Goal: Browse casually

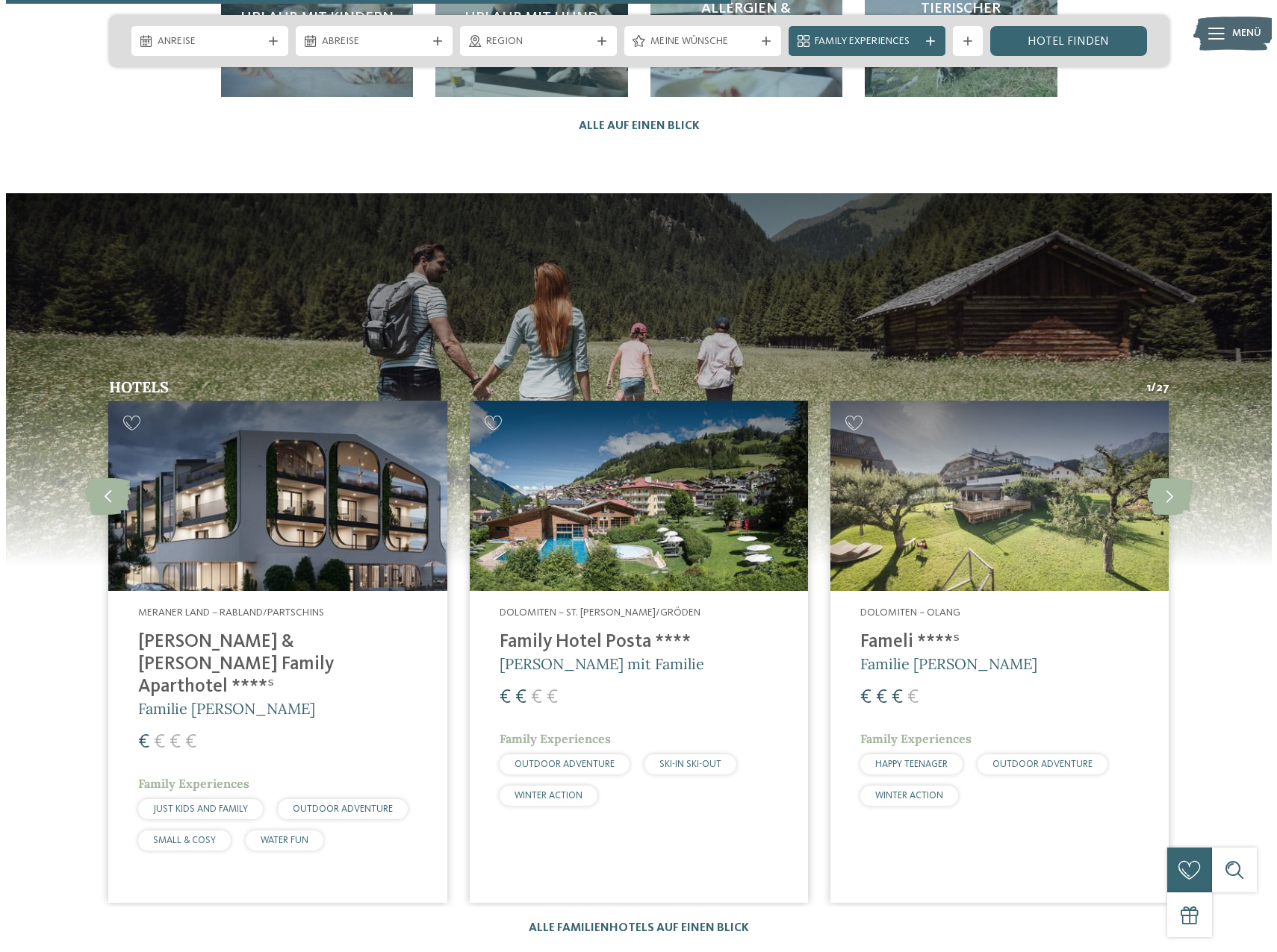
scroll to position [4030, 0]
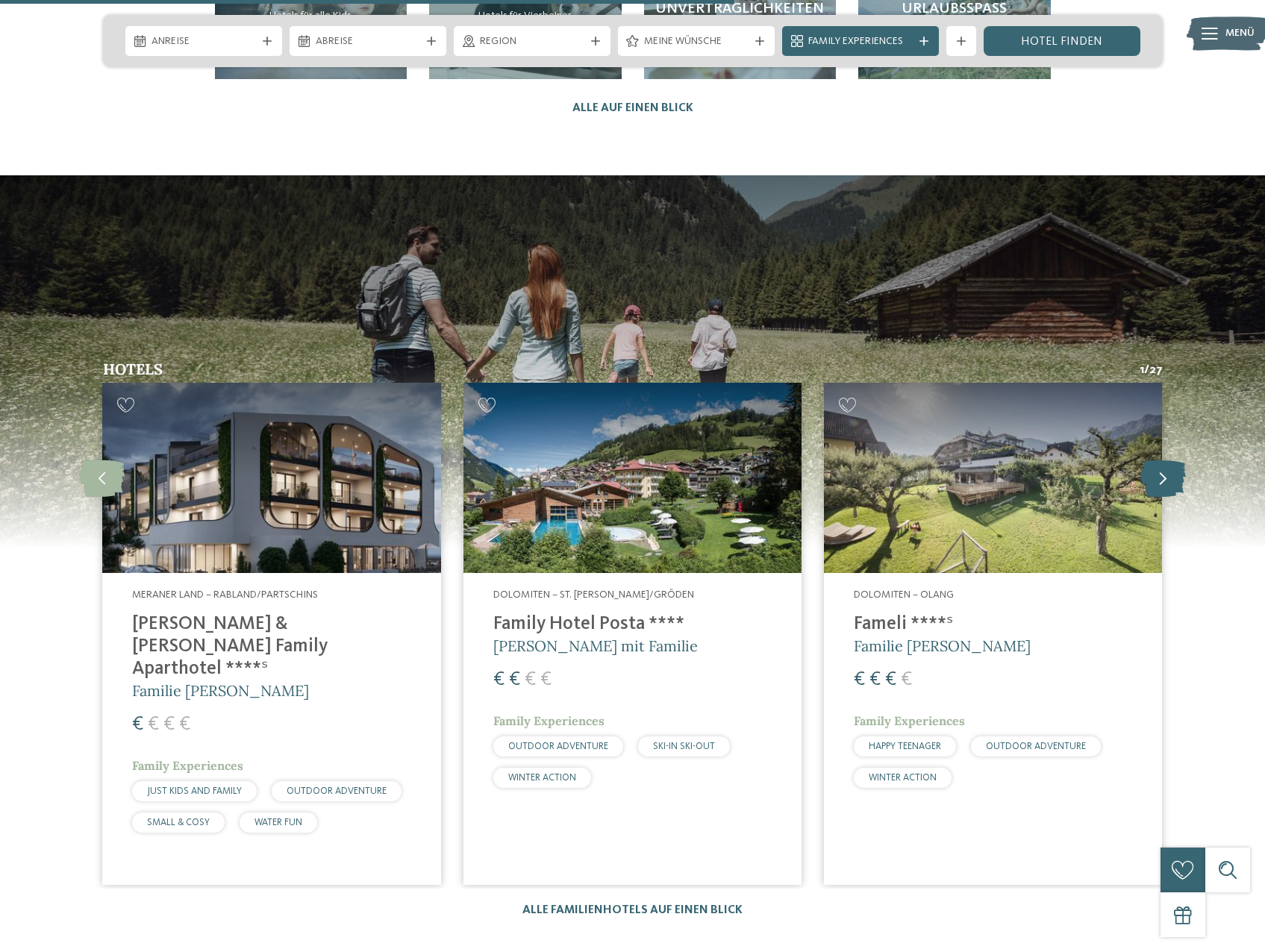
click at [1158, 459] on icon at bounding box center [1163, 478] width 46 height 37
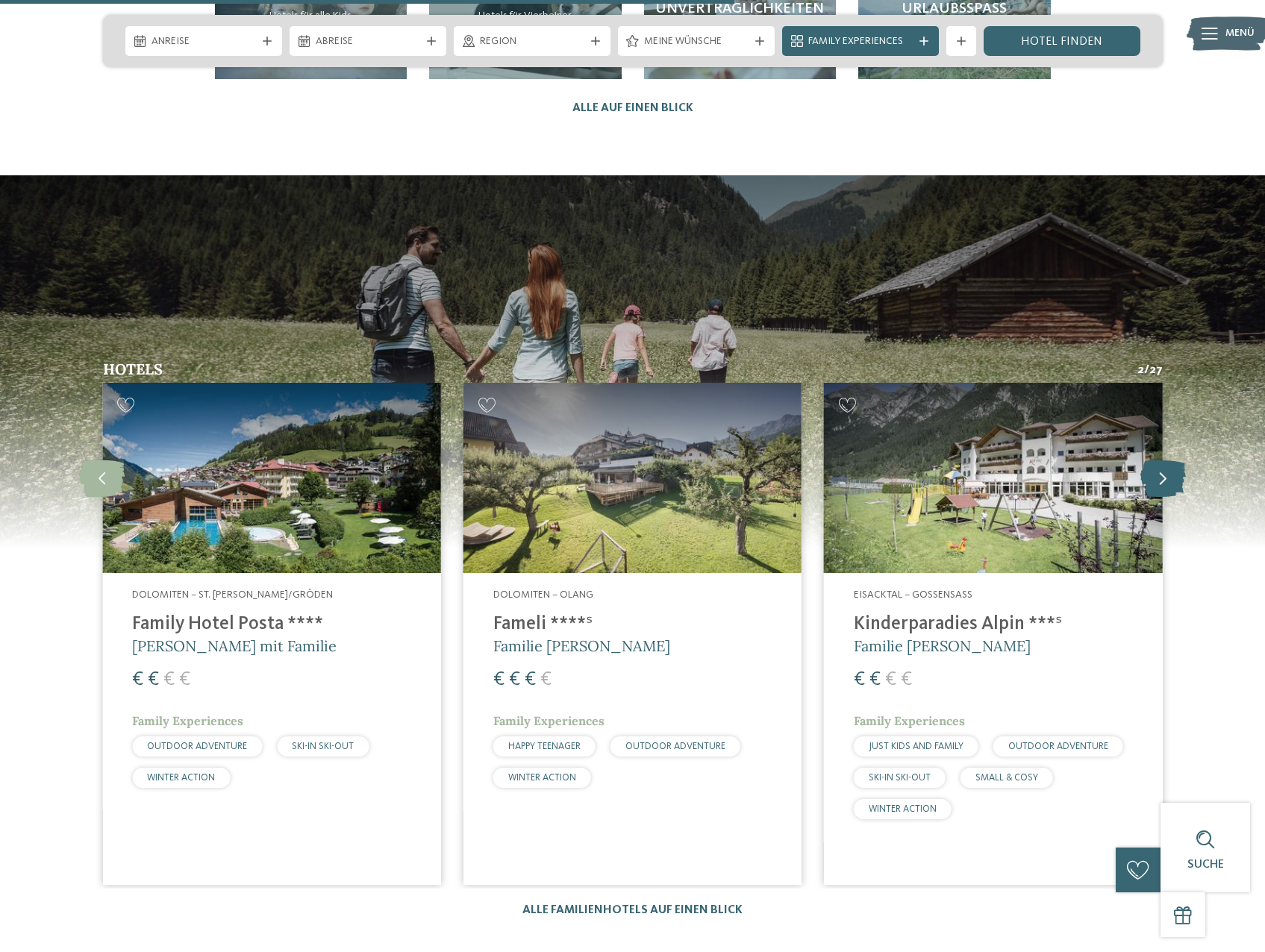
click at [1158, 459] on icon at bounding box center [1163, 478] width 46 height 37
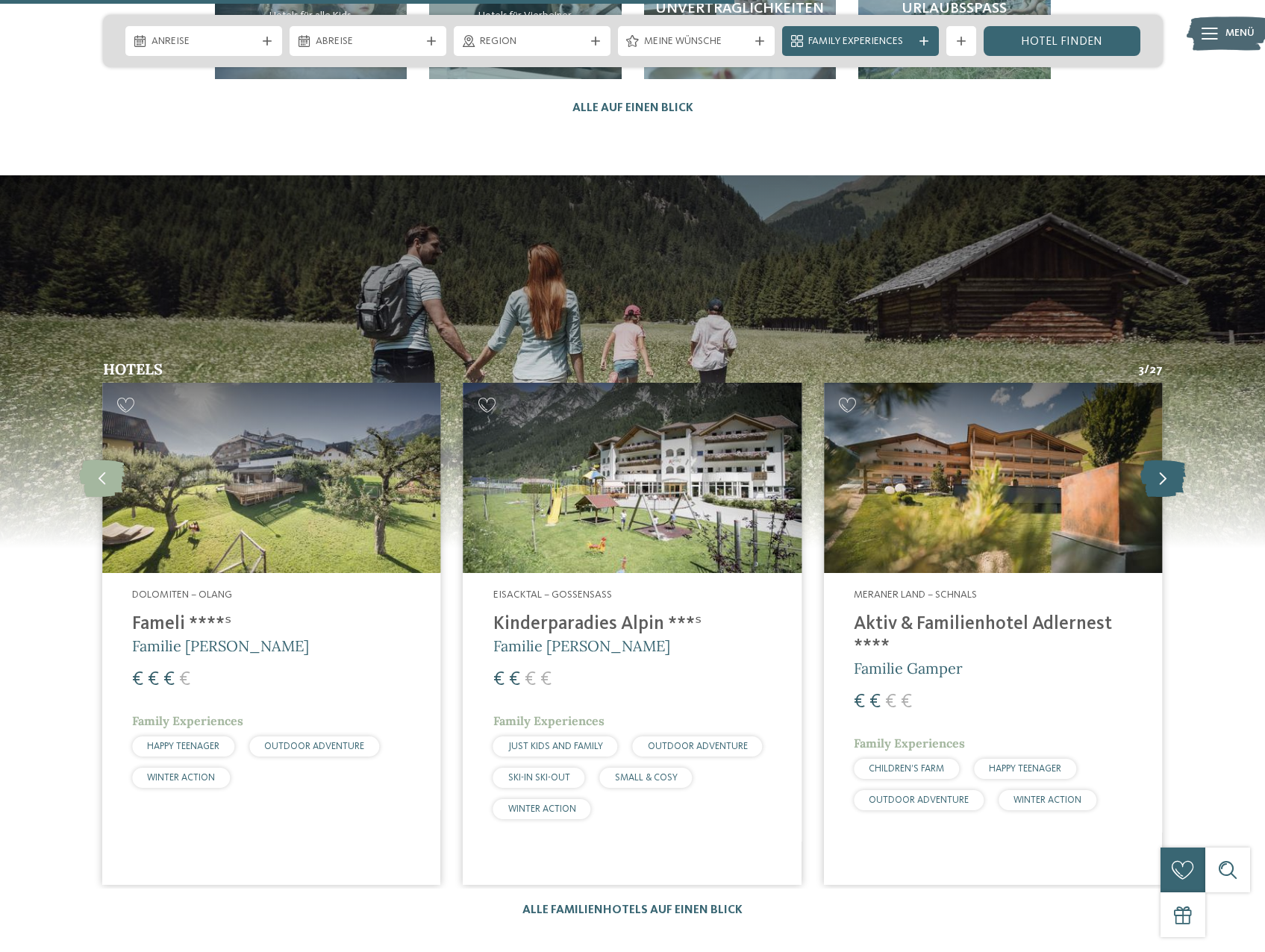
click at [1158, 459] on icon at bounding box center [1163, 478] width 46 height 37
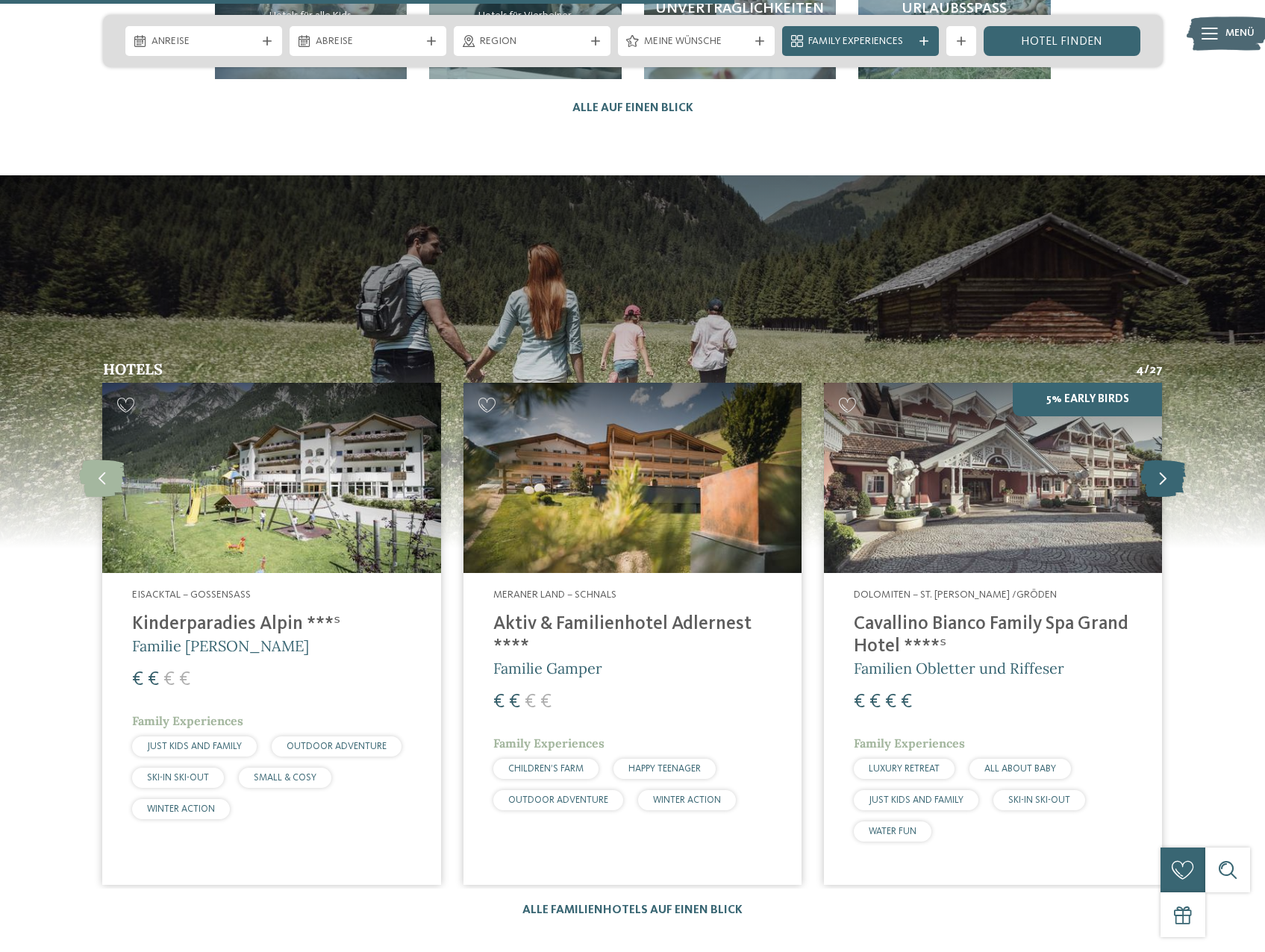
click at [1159, 459] on icon at bounding box center [1163, 478] width 46 height 37
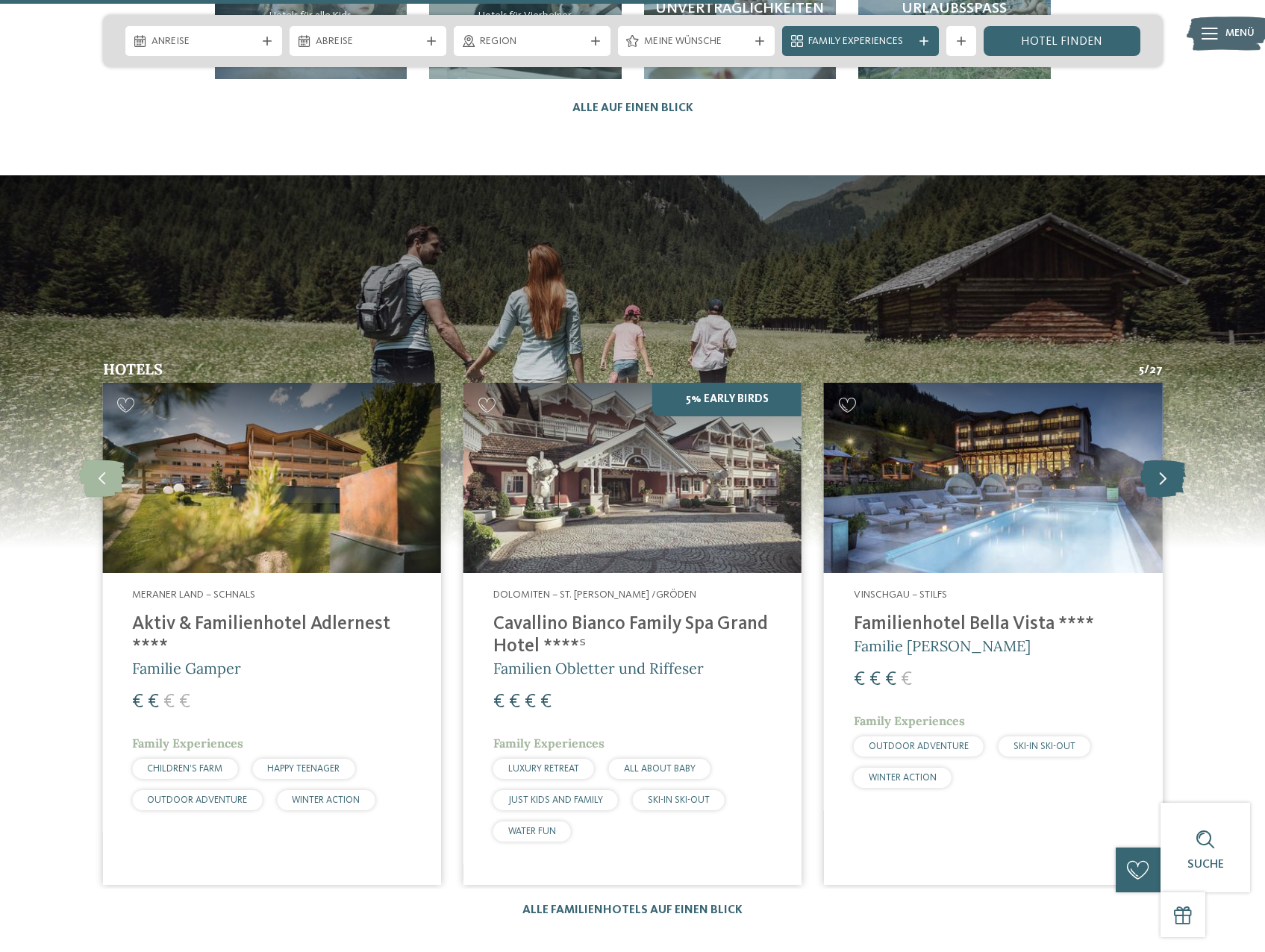
click at [1159, 459] on icon at bounding box center [1163, 478] width 46 height 37
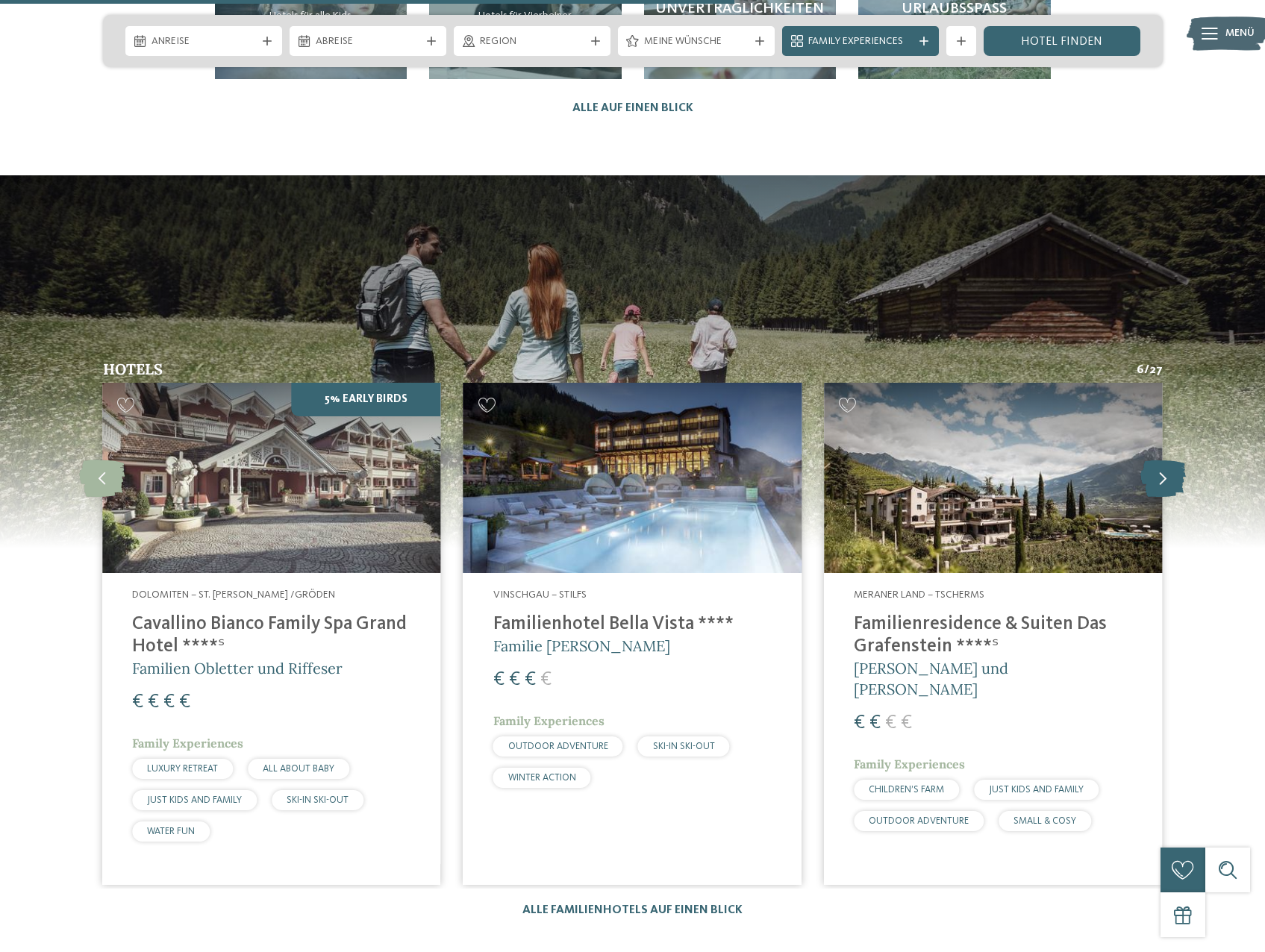
click at [1159, 459] on icon at bounding box center [1163, 478] width 46 height 37
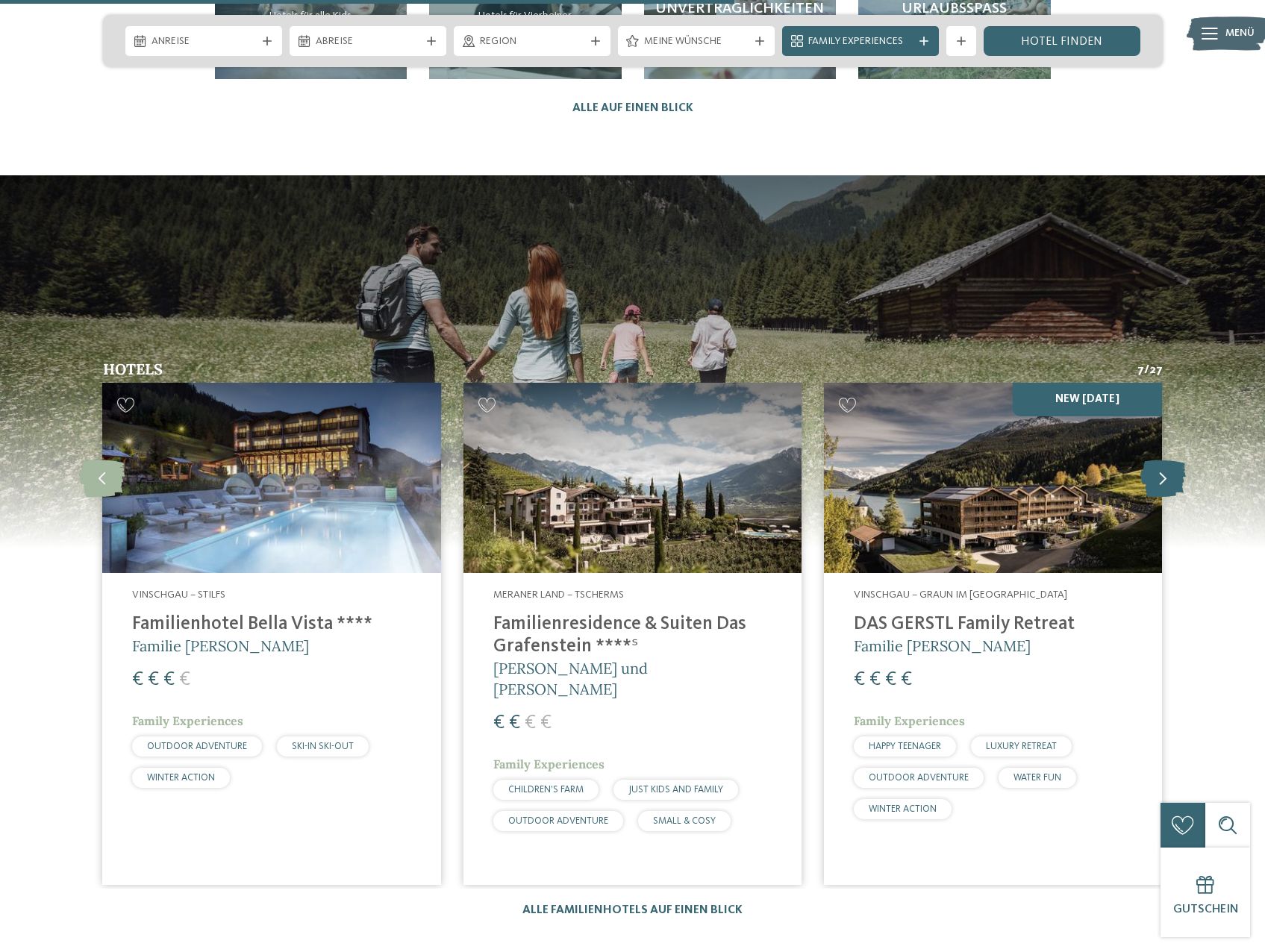
click at [1159, 459] on icon at bounding box center [1163, 478] width 46 height 37
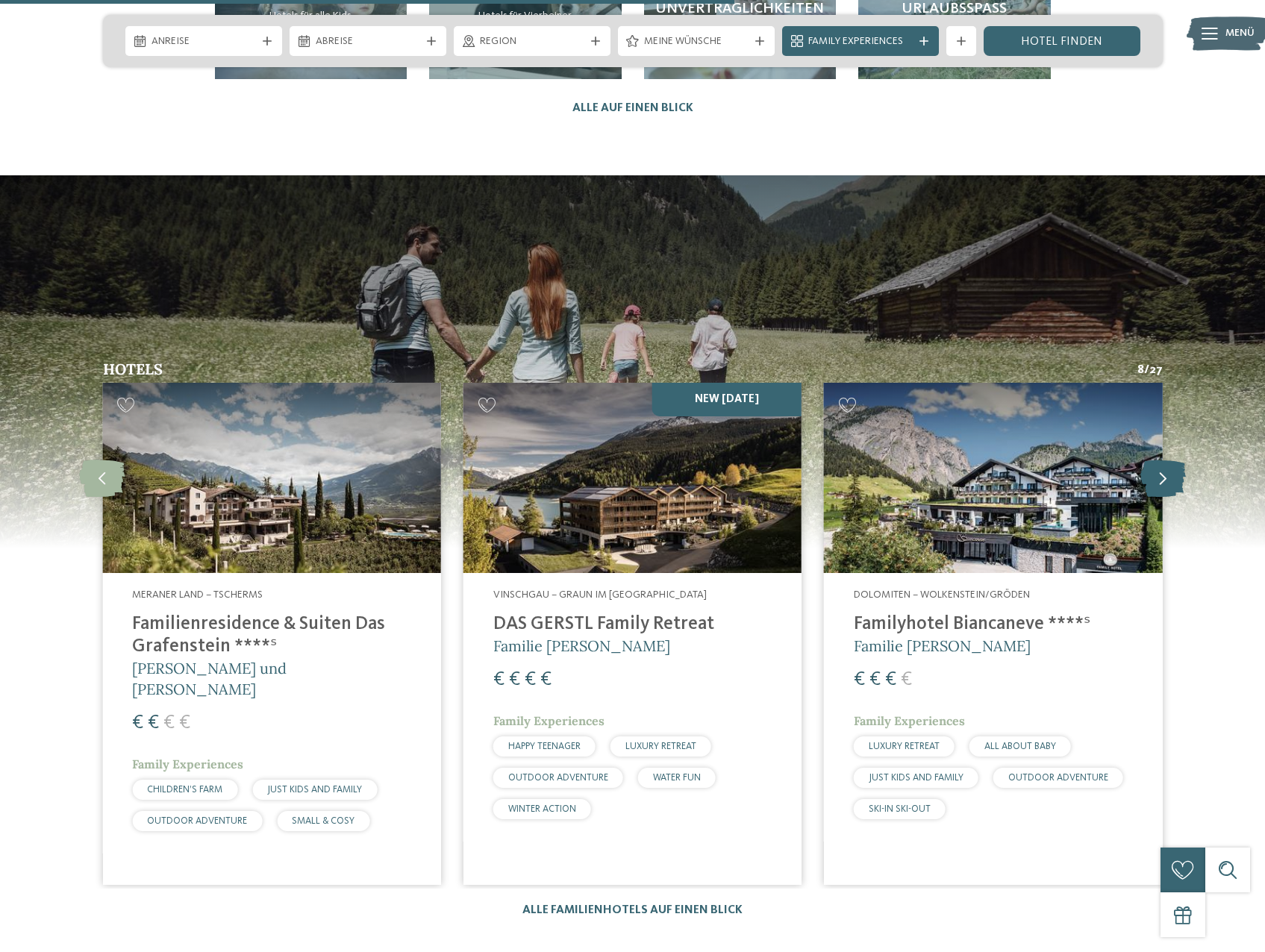
click at [1160, 459] on icon at bounding box center [1163, 478] width 46 height 37
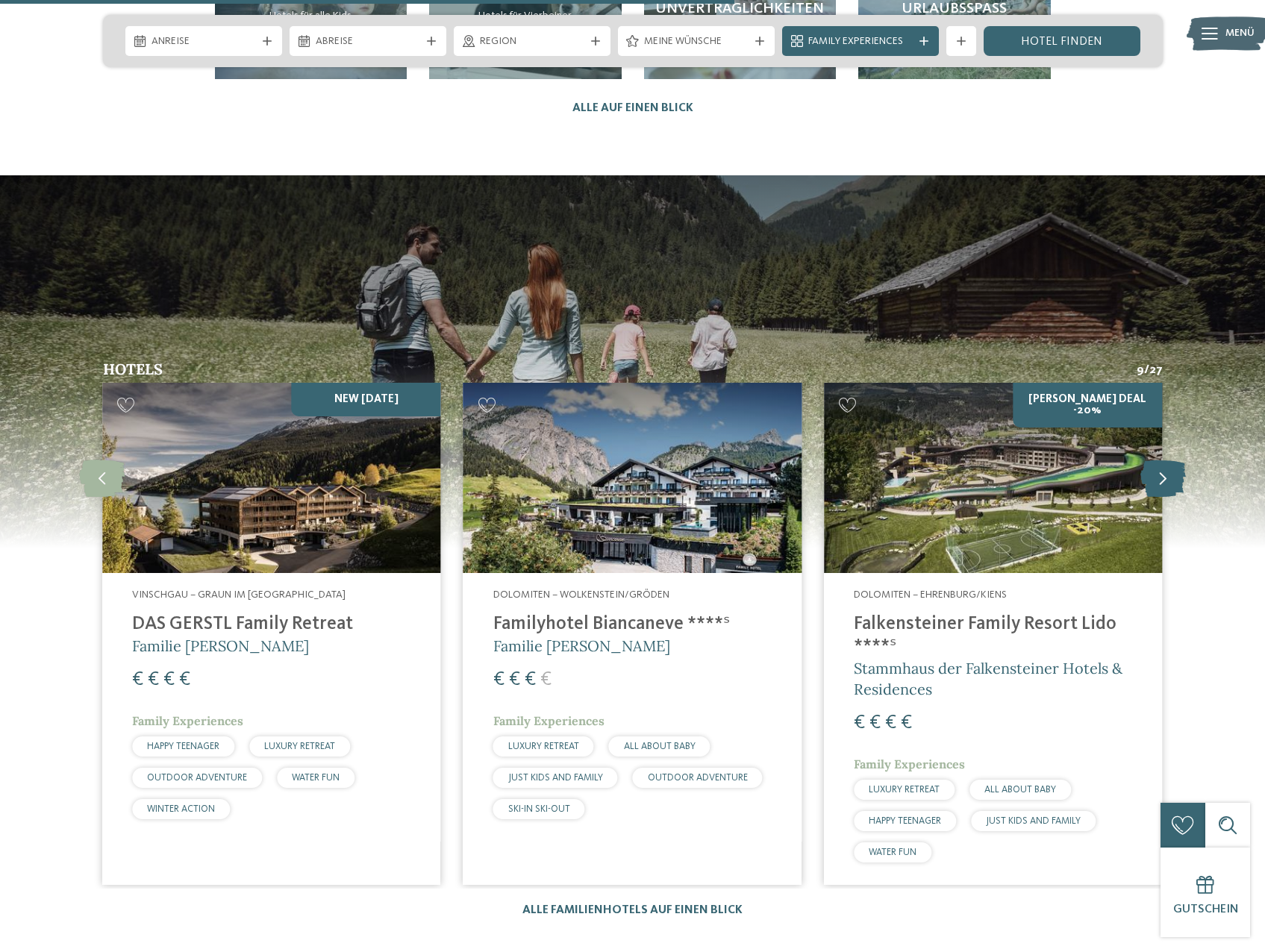
click at [1161, 459] on icon at bounding box center [1163, 478] width 46 height 37
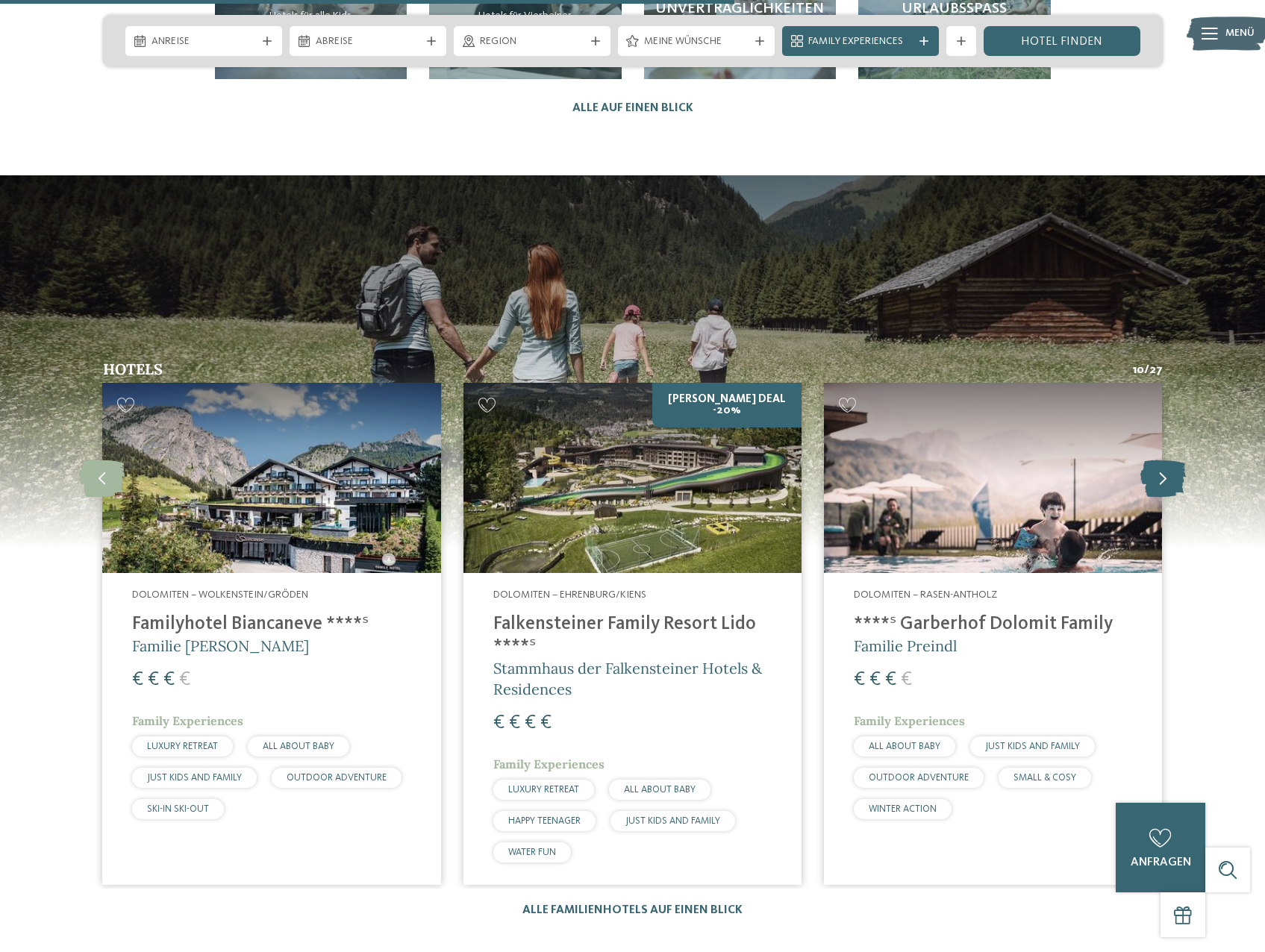
click at [1161, 459] on icon at bounding box center [1163, 478] width 46 height 37
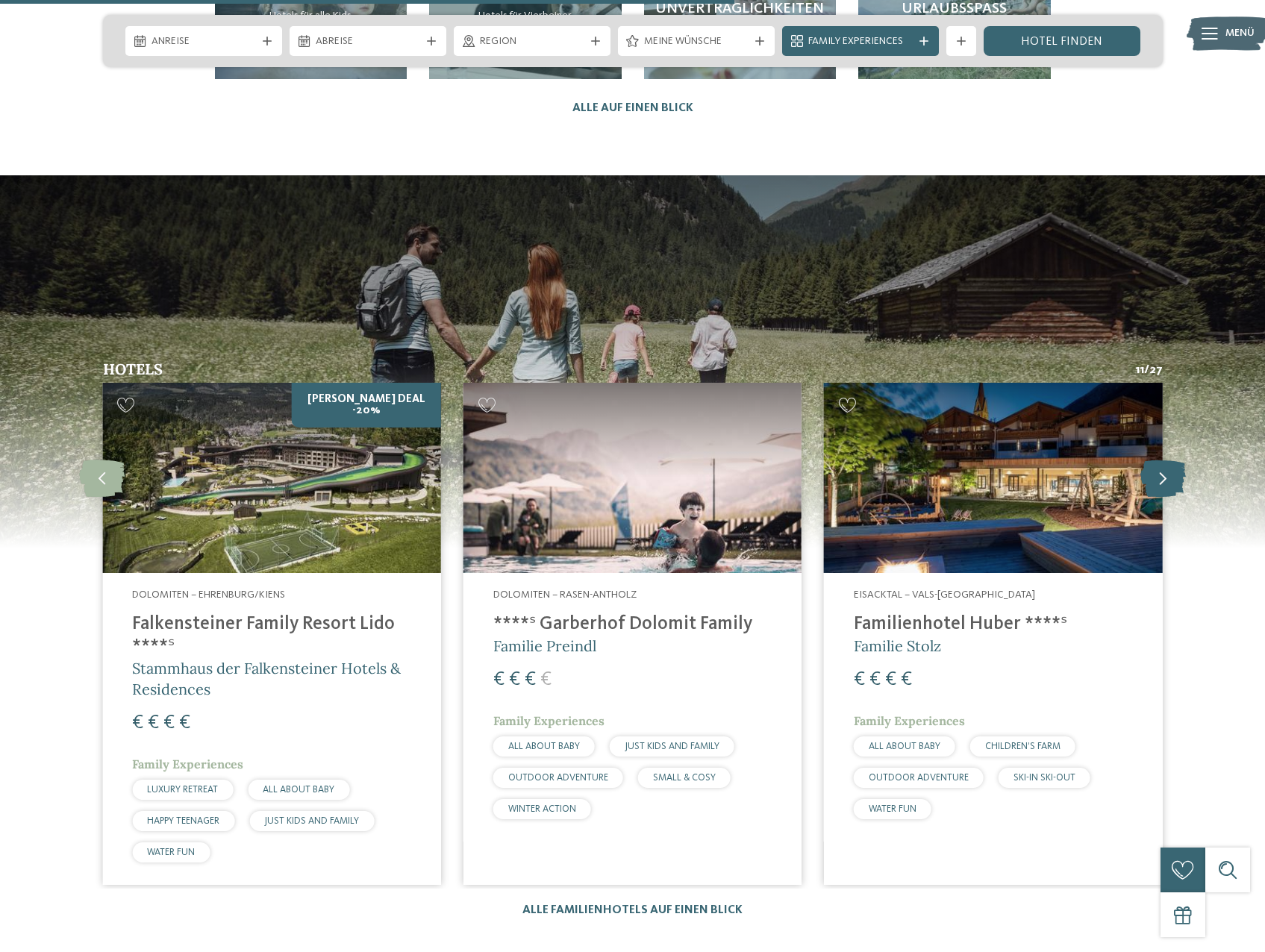
click at [1161, 459] on icon at bounding box center [1163, 478] width 46 height 37
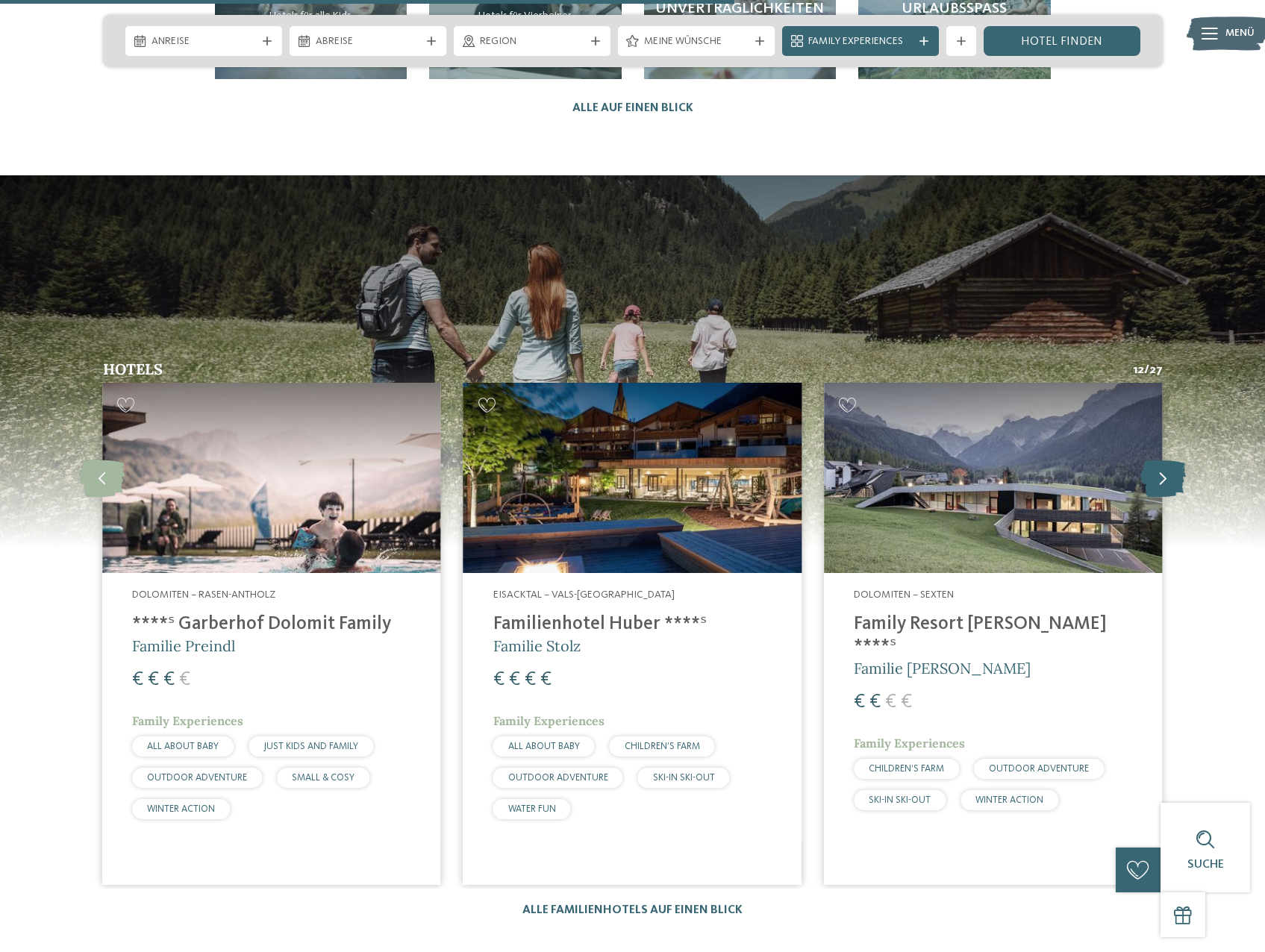
click at [1161, 459] on icon at bounding box center [1163, 478] width 46 height 37
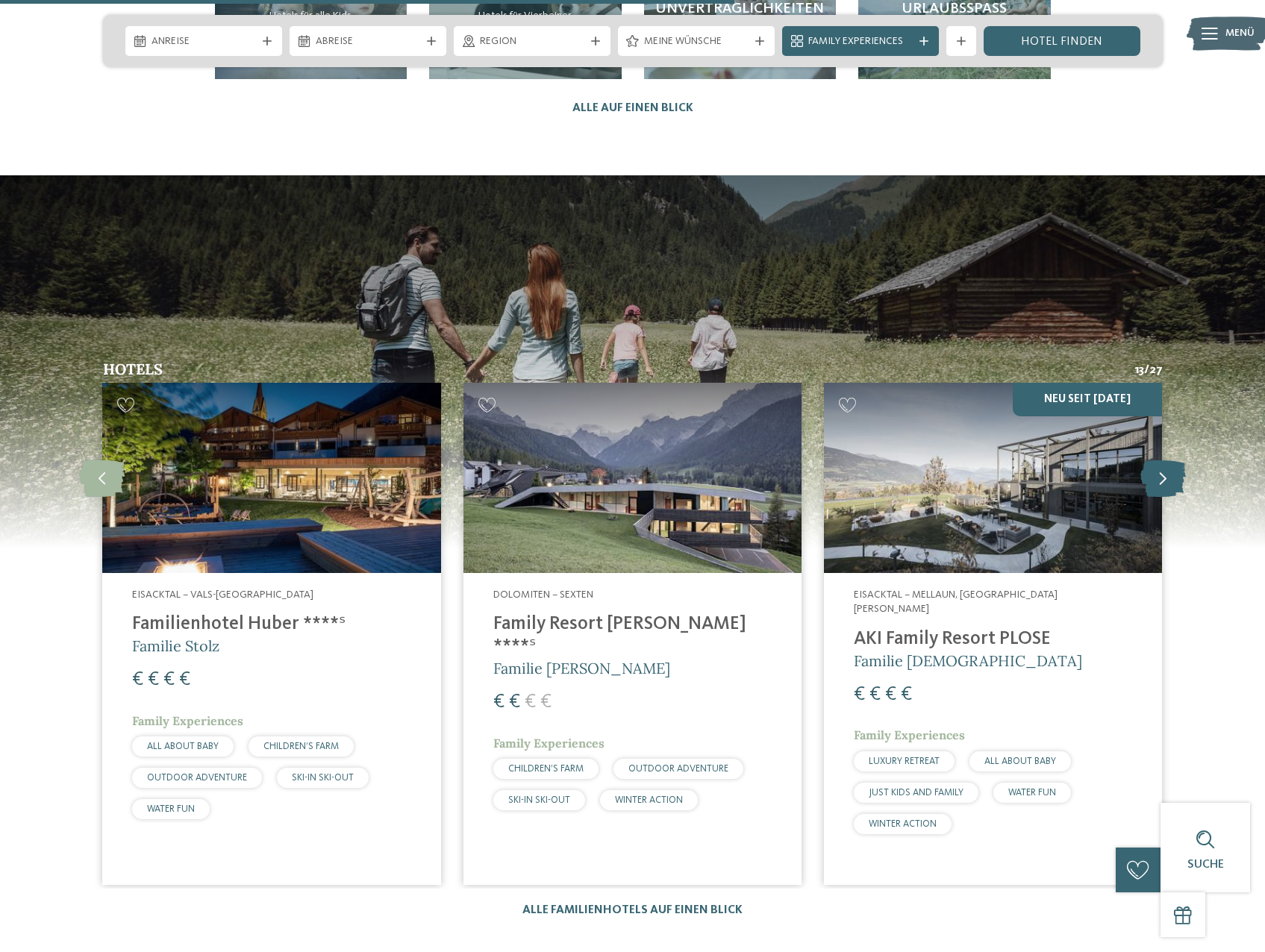
click at [1161, 459] on icon at bounding box center [1163, 478] width 46 height 37
